Goal: Find contact information: Find contact information

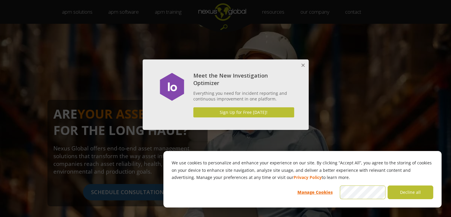
click at [306, 64] on button "Close" at bounding box center [303, 65] width 12 height 12
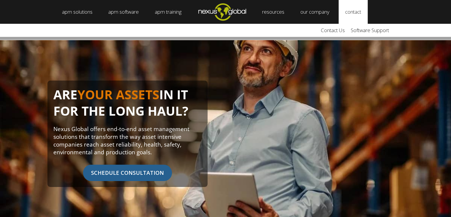
scroll to position [30, 0]
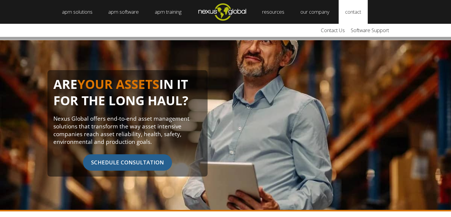
click at [367, 16] on link "contact" at bounding box center [353, 12] width 29 height 24
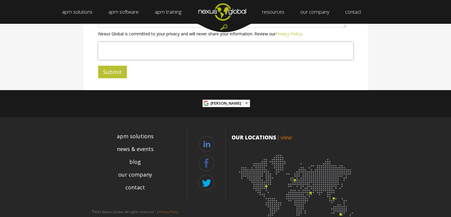
scroll to position [256, 0]
